Goal: Task Accomplishment & Management: Manage account settings

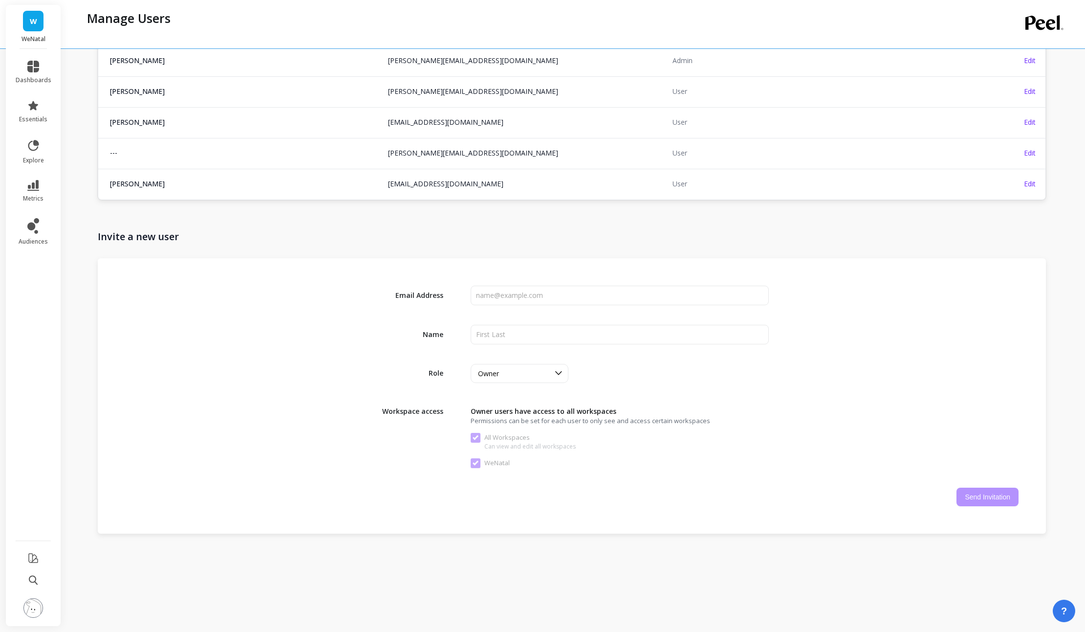
scroll to position [192, 0]
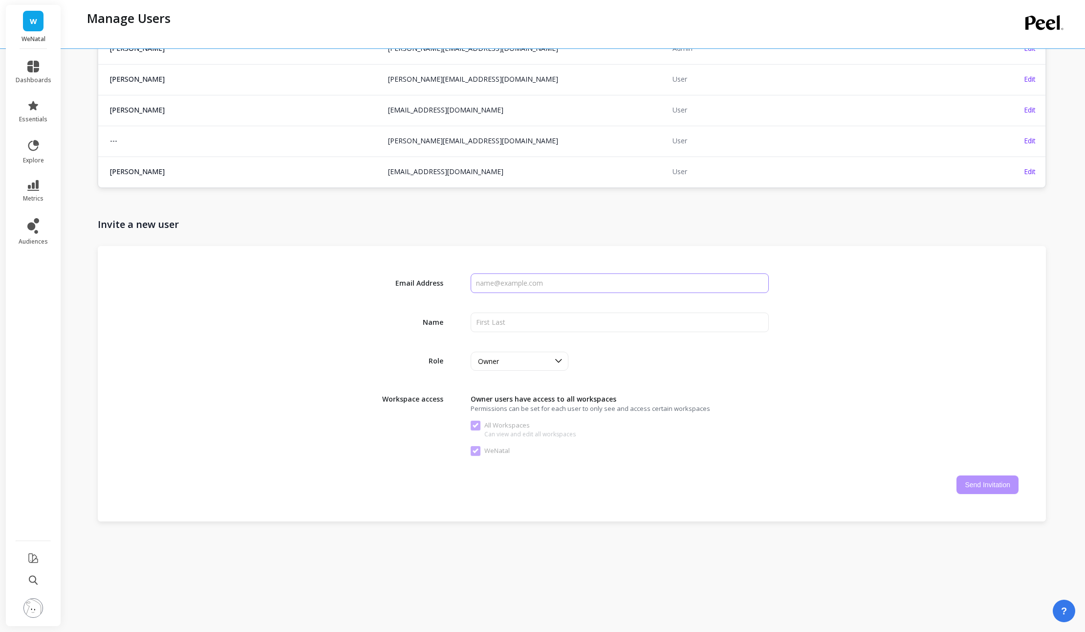
click at [501, 281] on input "input" at bounding box center [620, 283] width 298 height 20
paste input "[PERSON_NAME][EMAIL_ADDRESS][DOMAIN_NAME]"
type input "[PERSON_NAME][EMAIL_ADDRESS][DOMAIN_NAME]"
click at [482, 321] on input "input" at bounding box center [620, 322] width 298 height 20
type input "[PERSON_NAME]"
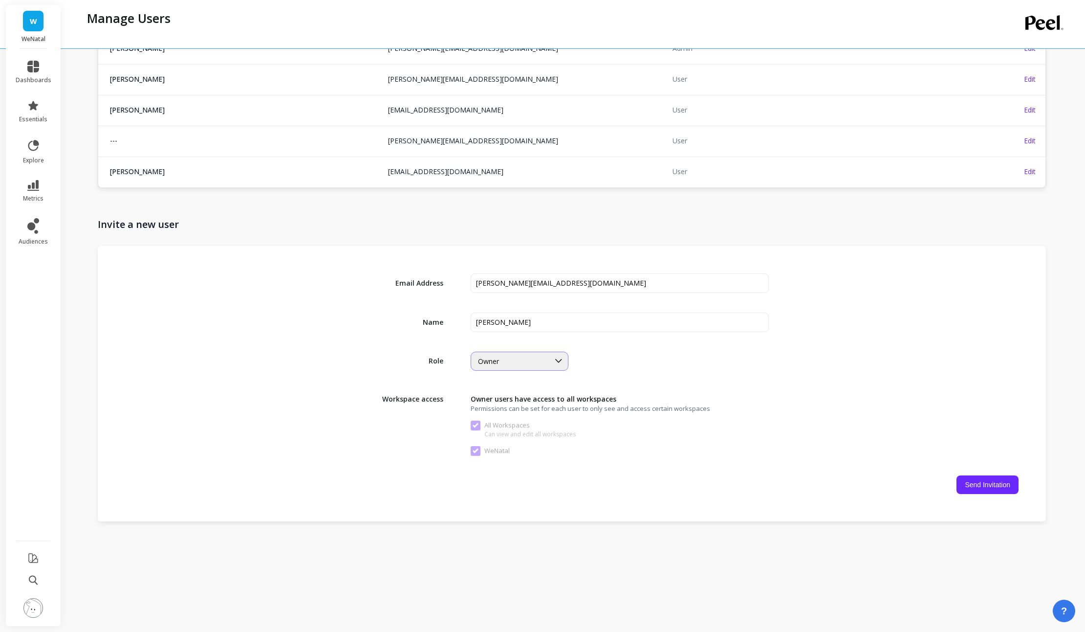
click at [533, 358] on div "Owner" at bounding box center [513, 360] width 71 height 9
click at [518, 399] on div "Admin" at bounding box center [519, 403] width 85 height 9
click at [507, 359] on div "Admin" at bounding box center [513, 360] width 71 height 9
click at [708, 376] on div "Email Address Name Role option Admin, selected. Admin Workspace access Admin us…" at bounding box center [572, 383] width 948 height 275
click at [981, 479] on button "Send Invitation" at bounding box center [988, 484] width 62 height 19
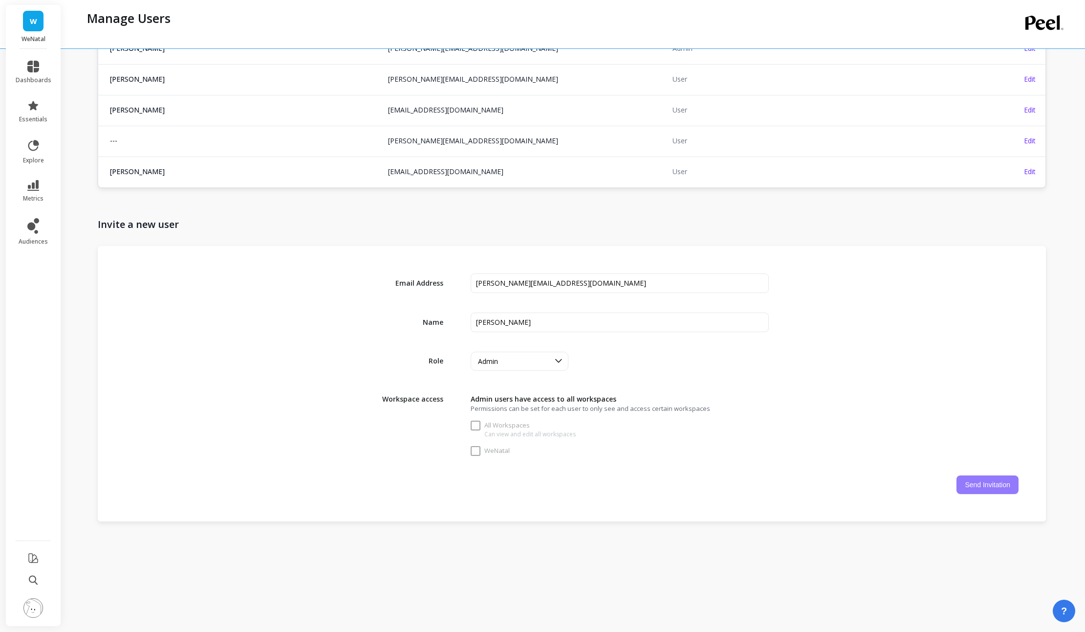
checkbox Workspaces "false"
checkbox input "false"
checkbox Workspaces "true"
checkbox input "true"
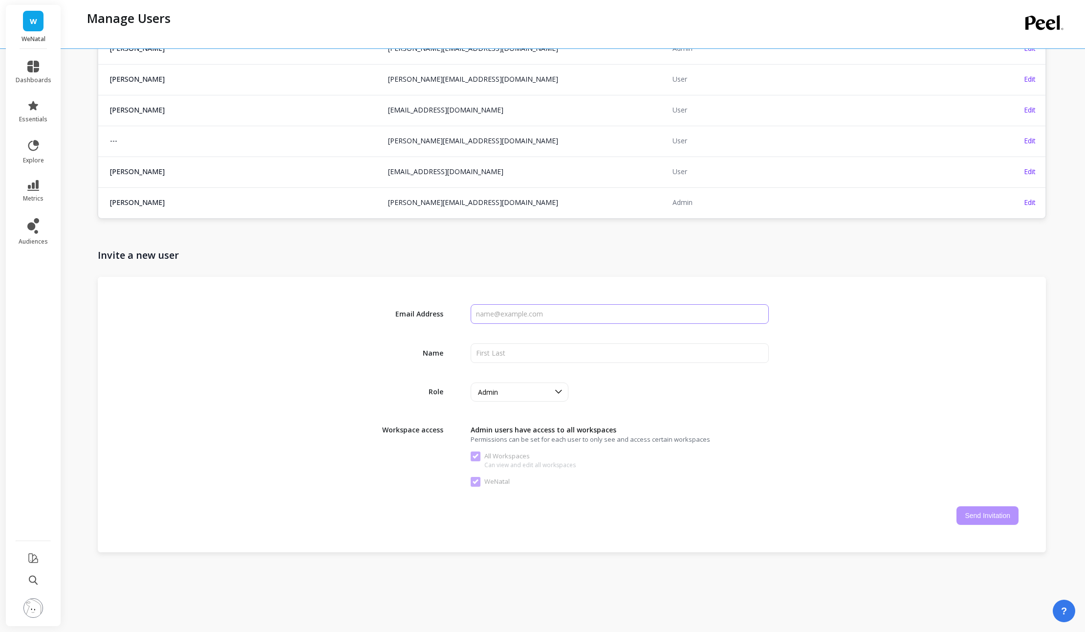
click at [501, 315] on input "input" at bounding box center [620, 314] width 298 height 20
paste input "[PERSON_NAME][EMAIL_ADDRESS][DOMAIN_NAME]"
drag, startPoint x: 493, startPoint y: 312, endPoint x: 466, endPoint y: 311, distance: 26.9
click at [466, 311] on div "Email Address" at bounding box center [571, 314] width 893 height 20
type input "[PERSON_NAME][EMAIL_ADDRESS][DOMAIN_NAME]"
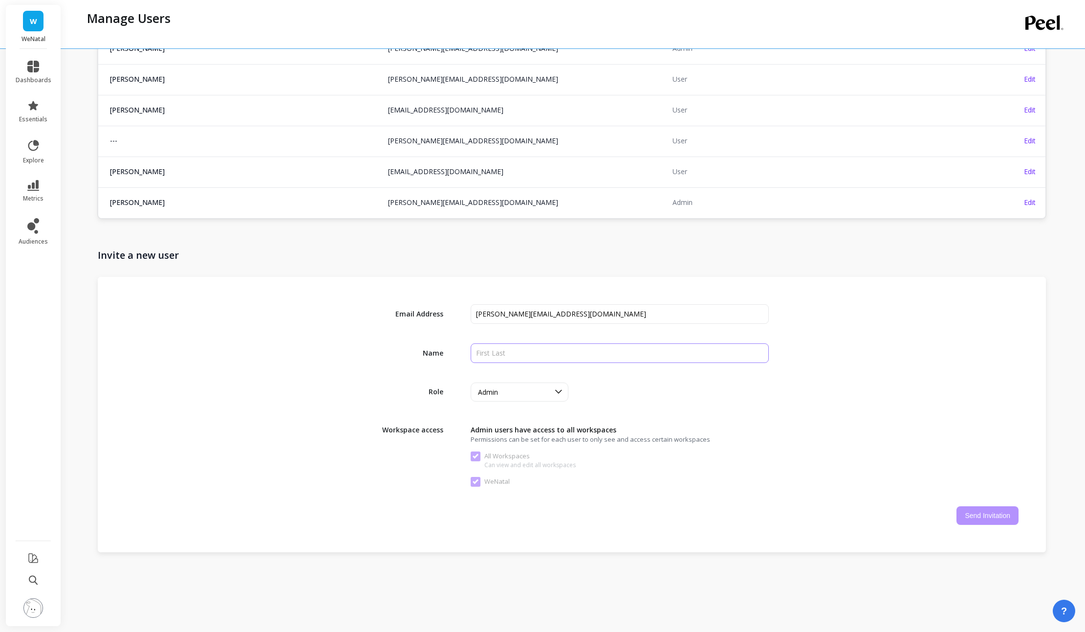
click at [497, 353] on input "input" at bounding box center [620, 353] width 298 height 20
type input "[PERSON_NAME]"
click at [979, 512] on button "Send Invitation" at bounding box center [988, 515] width 62 height 19
checkbox Workspaces "false"
checkbox input "false"
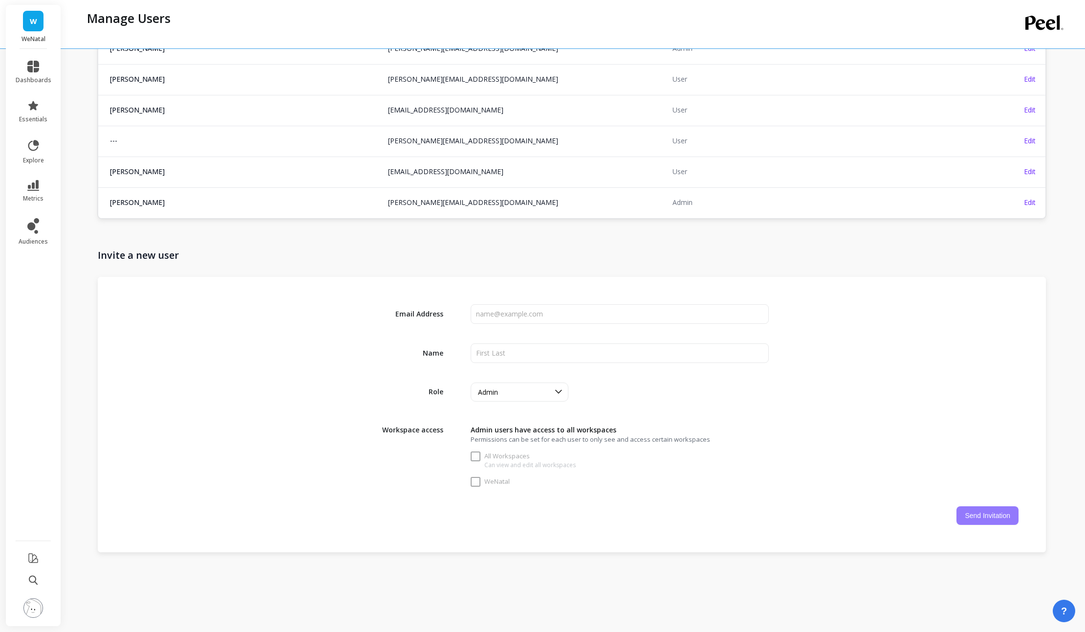
scroll to position [189, 0]
checkbox Workspaces "true"
checkbox input "true"
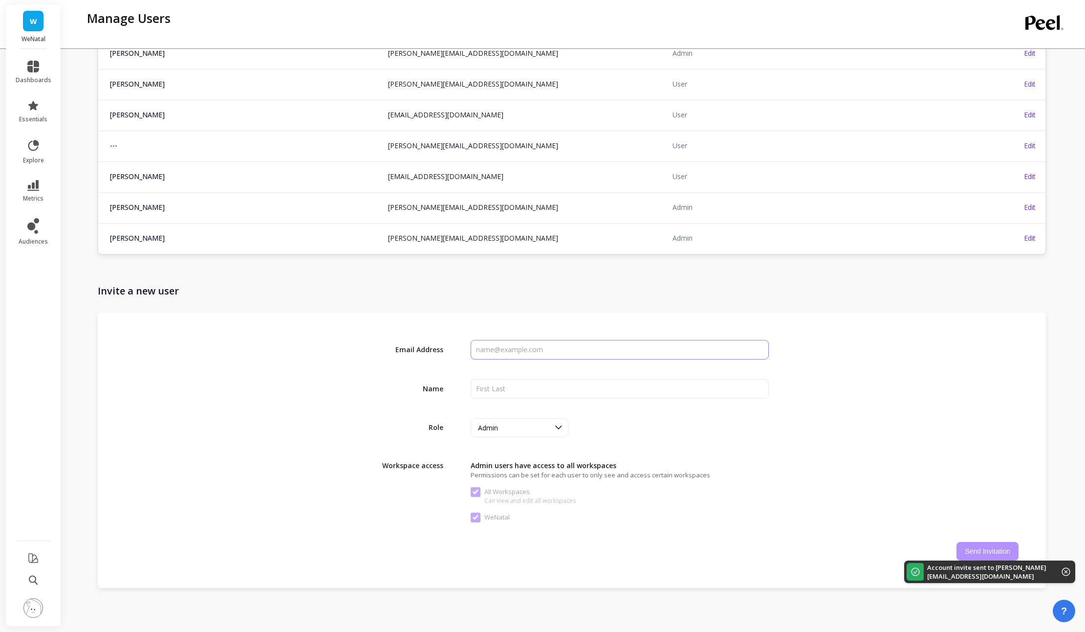
click at [493, 346] on input "input" at bounding box center [620, 350] width 298 height 20
paste input "[PERSON_NAME][EMAIL_ADDRESS][DOMAIN_NAME]"
drag, startPoint x: 518, startPoint y: 347, endPoint x: 506, endPoint y: 347, distance: 11.7
click at [505, 348] on input "input" at bounding box center [620, 348] width 298 height 20
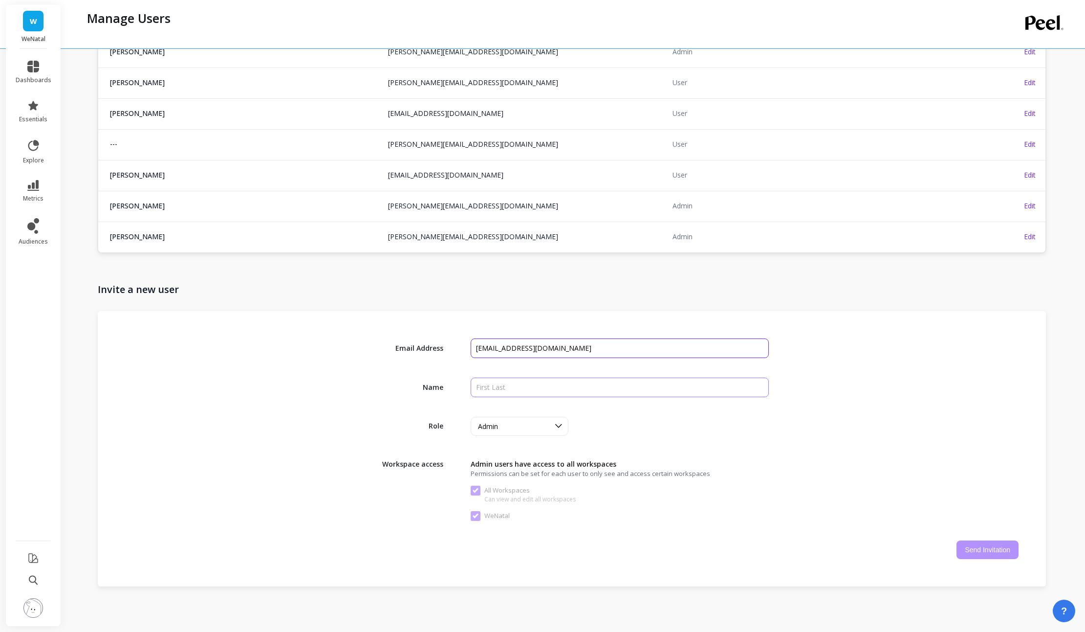
type input "[EMAIL_ADDRESS][DOMAIN_NAME]"
click at [543, 383] on input "input" at bounding box center [620, 387] width 298 height 20
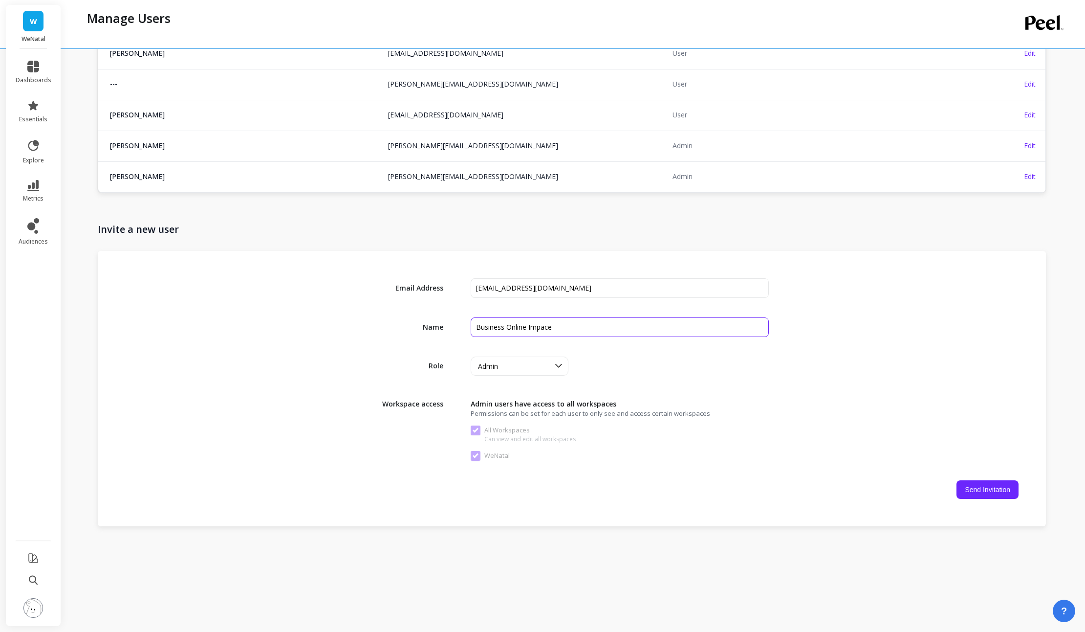
scroll to position [253, 0]
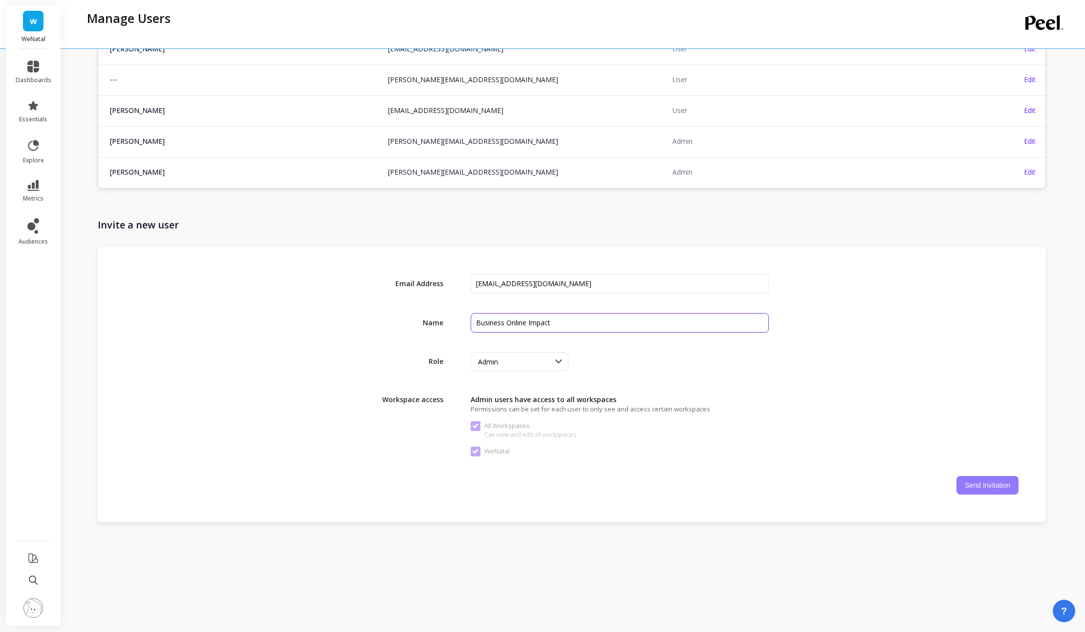
type input "Business Online Impact"
click at [978, 481] on button "Send Invitation" at bounding box center [988, 485] width 62 height 19
checkbox Workspaces "false"
checkbox input "false"
checkbox Workspaces "true"
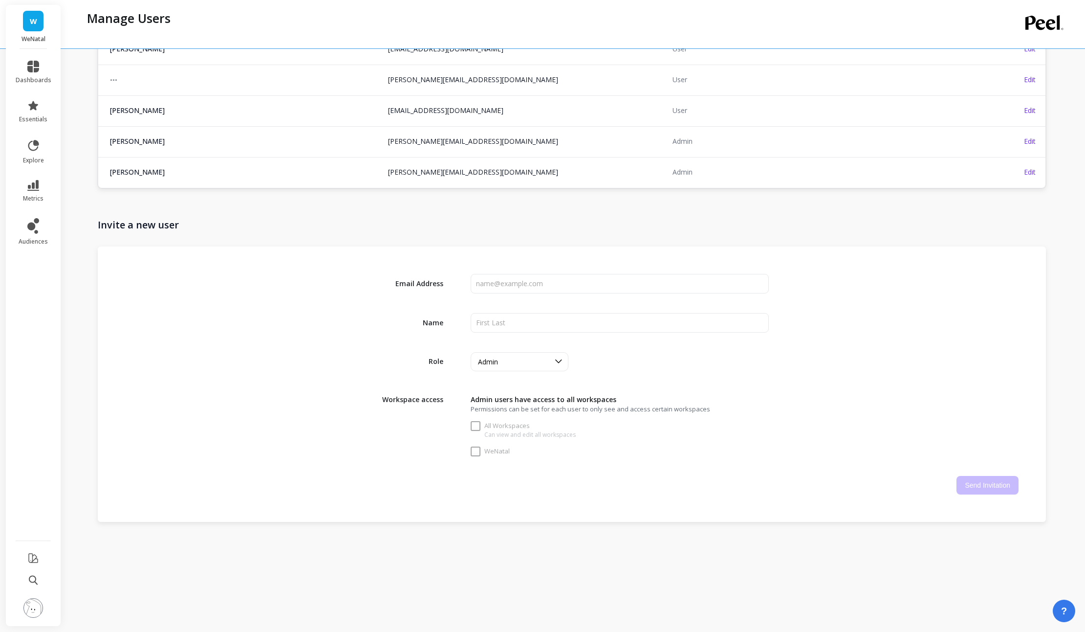
checkbox input "true"
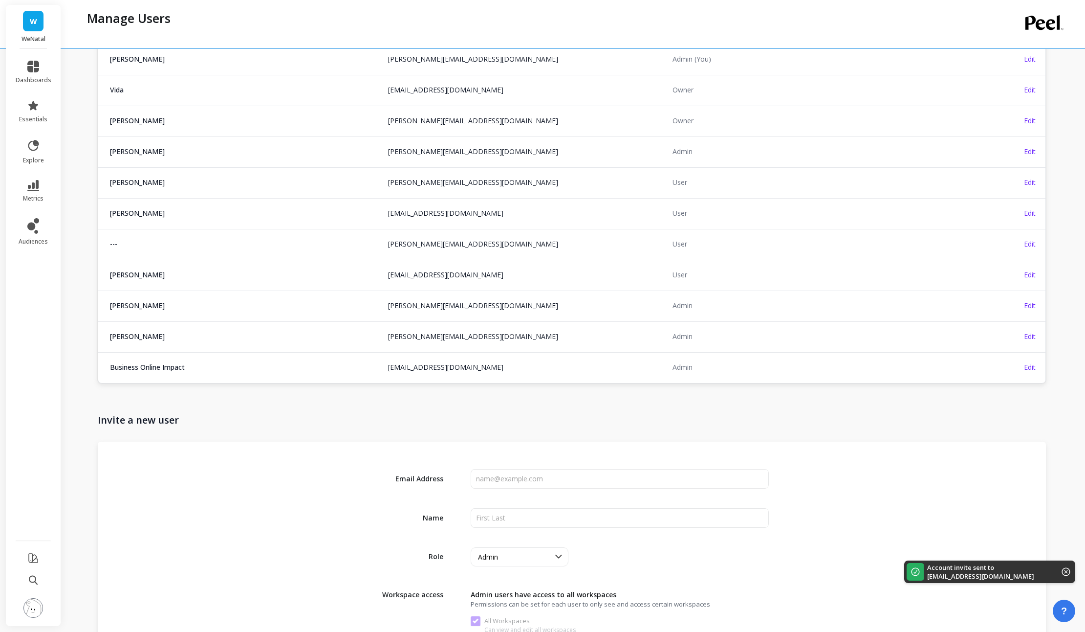
scroll to position [84, 0]
